Goal: Transaction & Acquisition: Purchase product/service

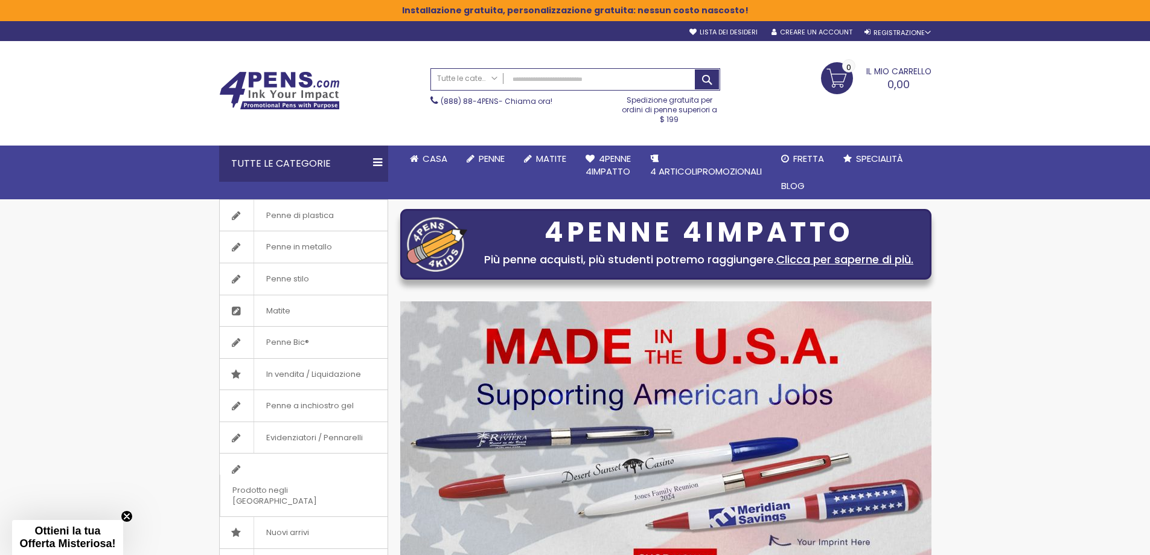
click at [381, 159] on div "Tutte le categorie" at bounding box center [303, 163] width 169 height 36
click at [376, 166] on div "Tutte le categorie" at bounding box center [303, 163] width 169 height 36
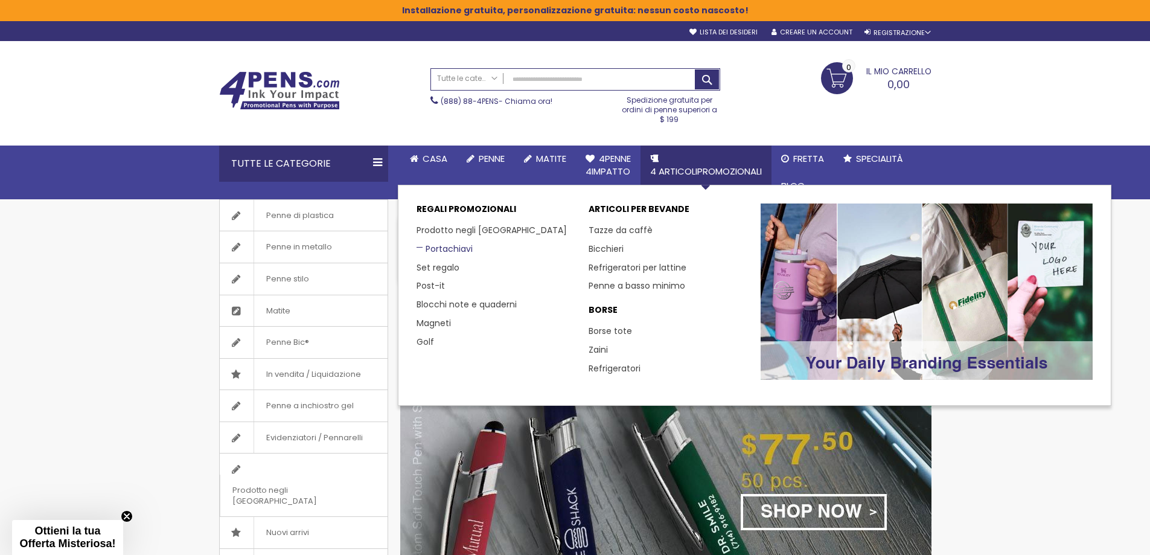
click at [434, 247] on font "Portachiavi" at bounding box center [448, 249] width 47 height 12
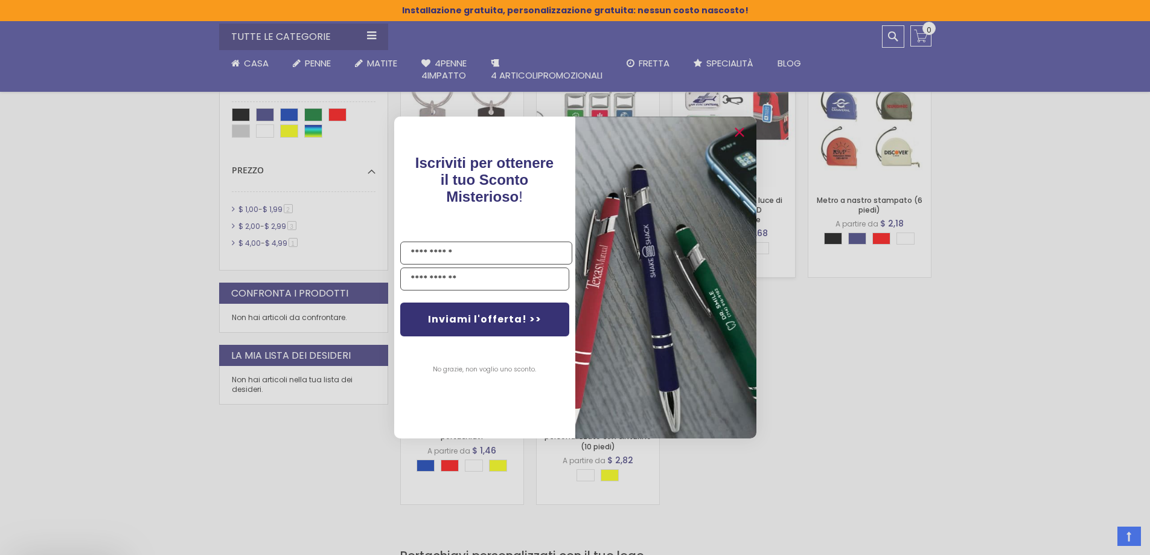
scroll to position [302, 0]
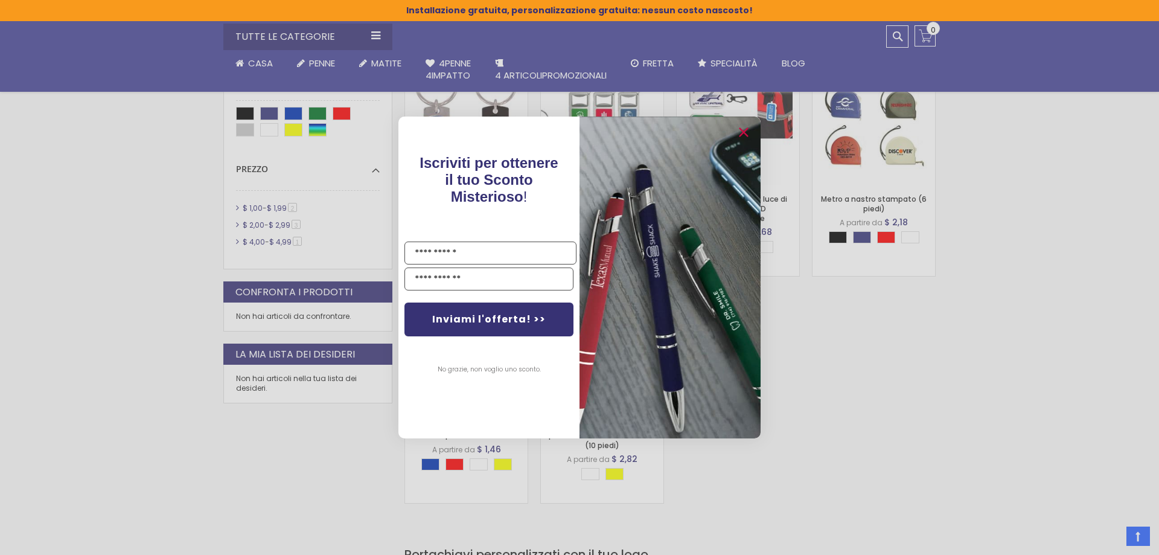
click at [886, 406] on div "Close dialog Iscriviti per ottenere il tuo Sconto Misterioso ! Nome E-mail Invi…" at bounding box center [579, 277] width 1159 height 555
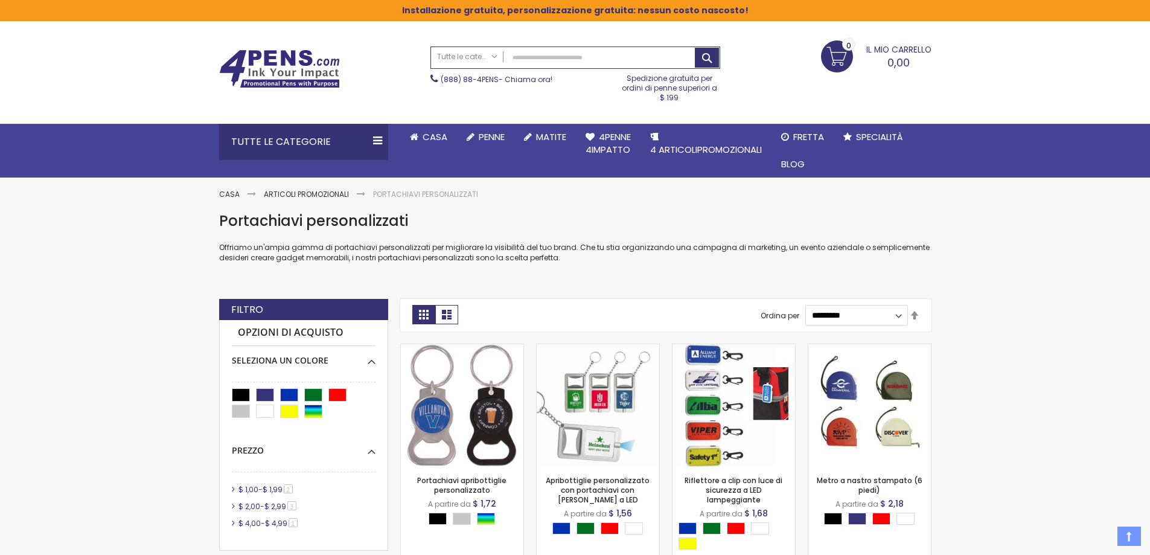
scroll to position [0, 0]
